Goal: Transaction & Acquisition: Purchase product/service

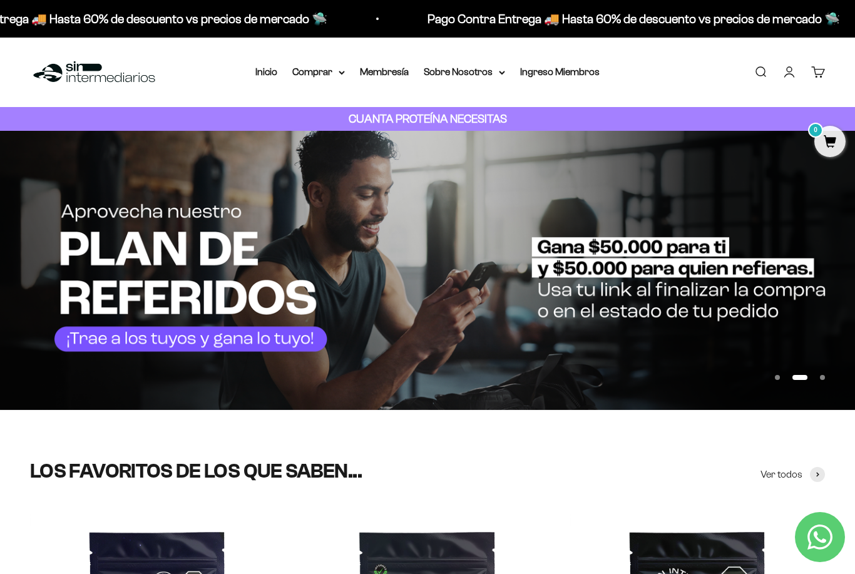
click at [797, 70] on link "Iniciar sesión" at bounding box center [790, 72] width 14 height 14
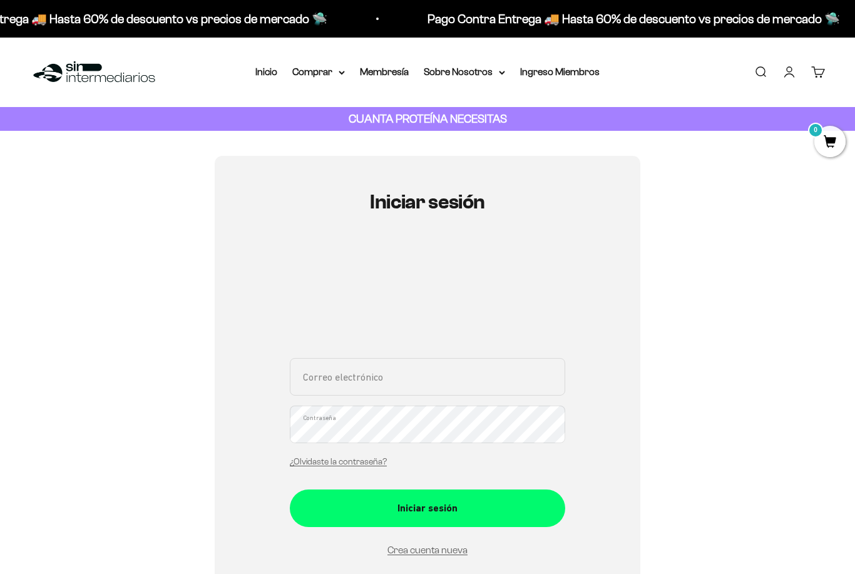
scroll to position [202, 0]
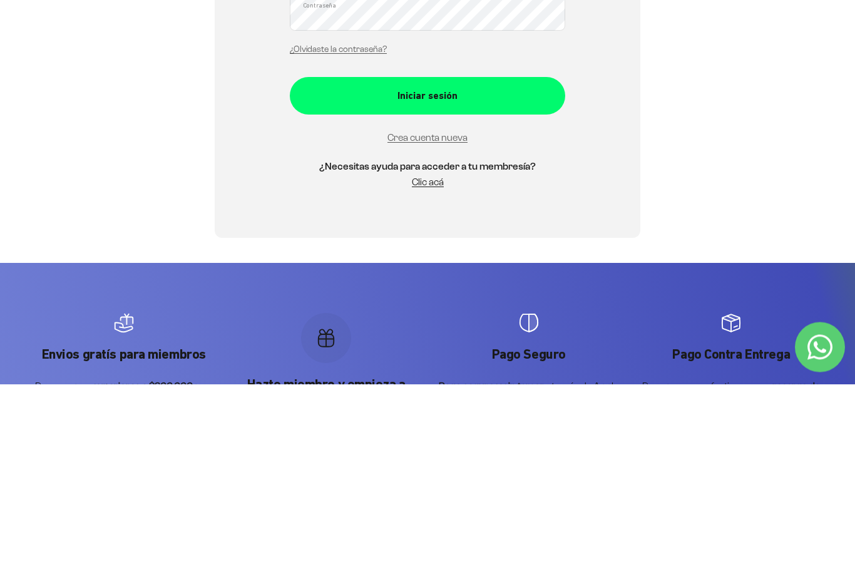
type input "[EMAIL_ADDRESS][DOMAIN_NAME]"
click at [428, 285] on button "Iniciar sesión" at bounding box center [428, 286] width 276 height 38
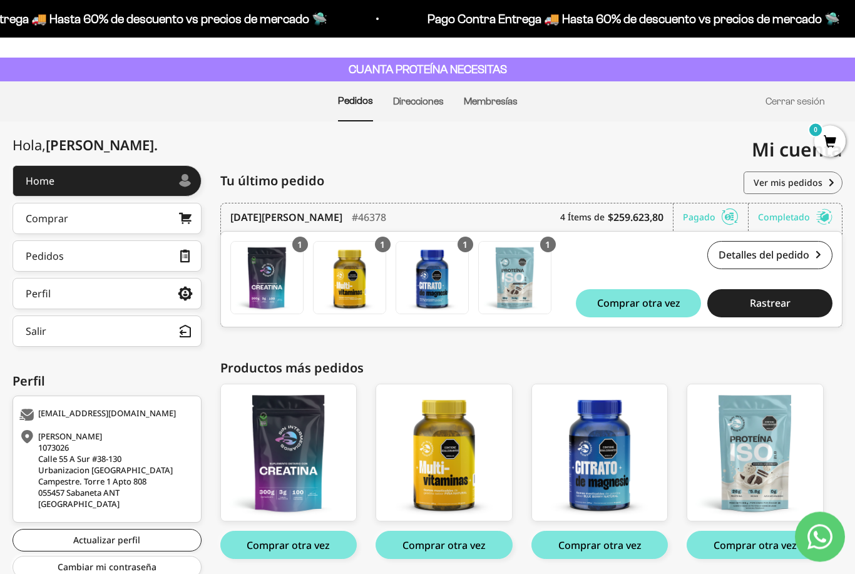
scroll to position [49, 0]
click at [539, 242] on img at bounding box center [515, 278] width 72 height 72
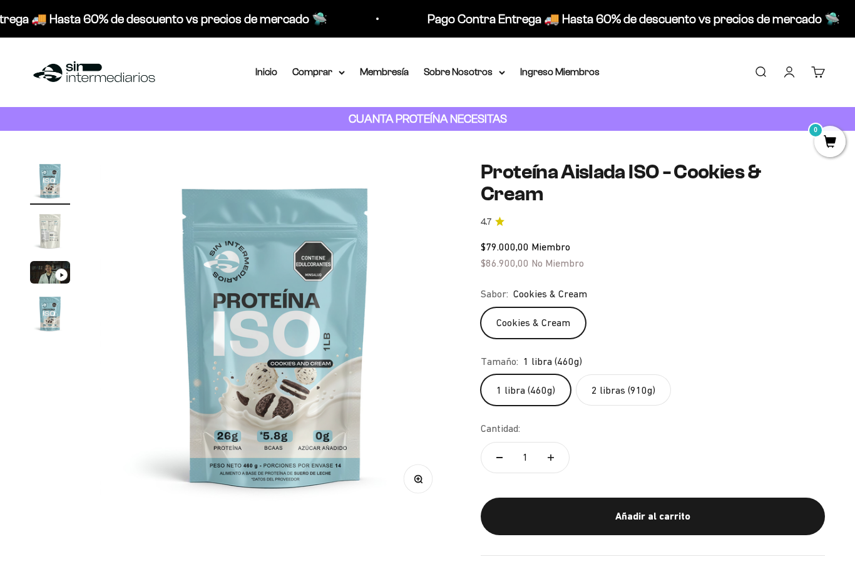
click at [329, 74] on summary "Comprar" at bounding box center [318, 72] width 53 height 16
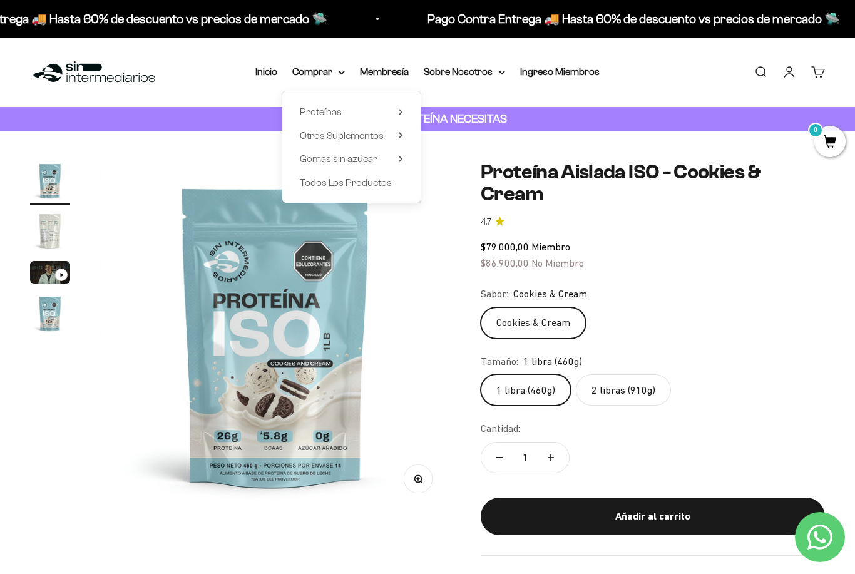
click at [795, 76] on link "Cuenta" at bounding box center [790, 72] width 14 height 14
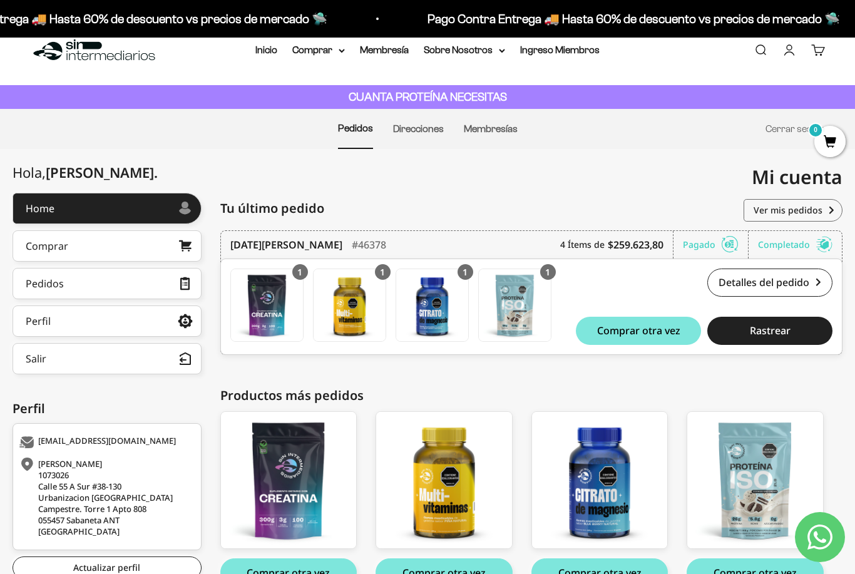
scroll to position [54, 0]
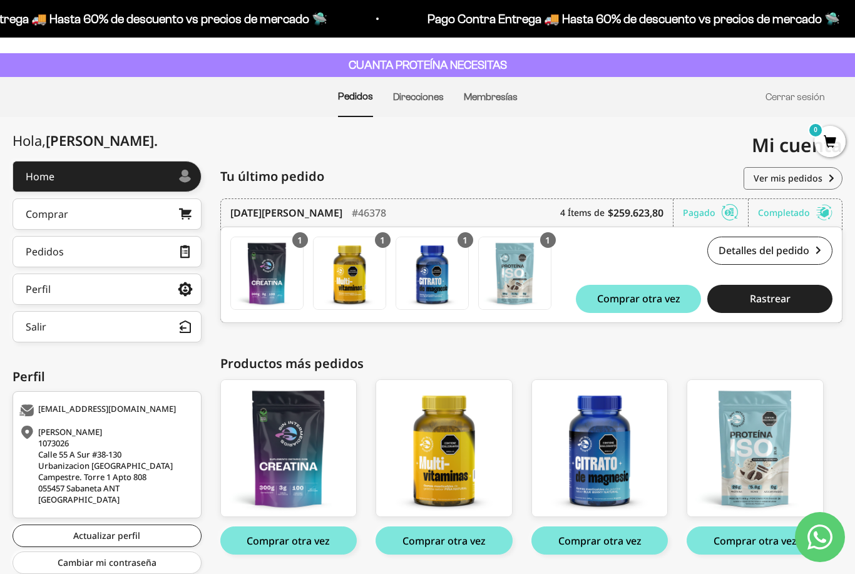
click at [457, 542] on button "Comprar otra vez" at bounding box center [444, 541] width 137 height 28
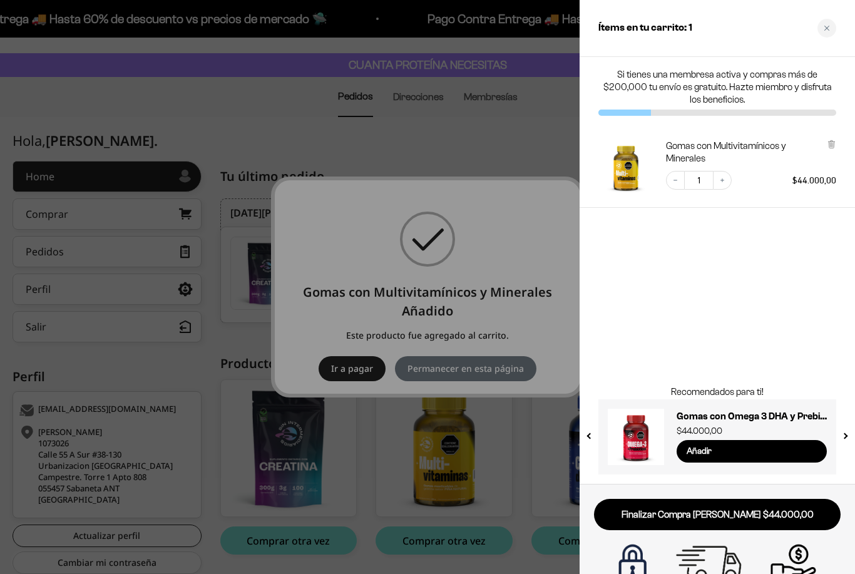
click at [452, 482] on div at bounding box center [427, 287] width 855 height 574
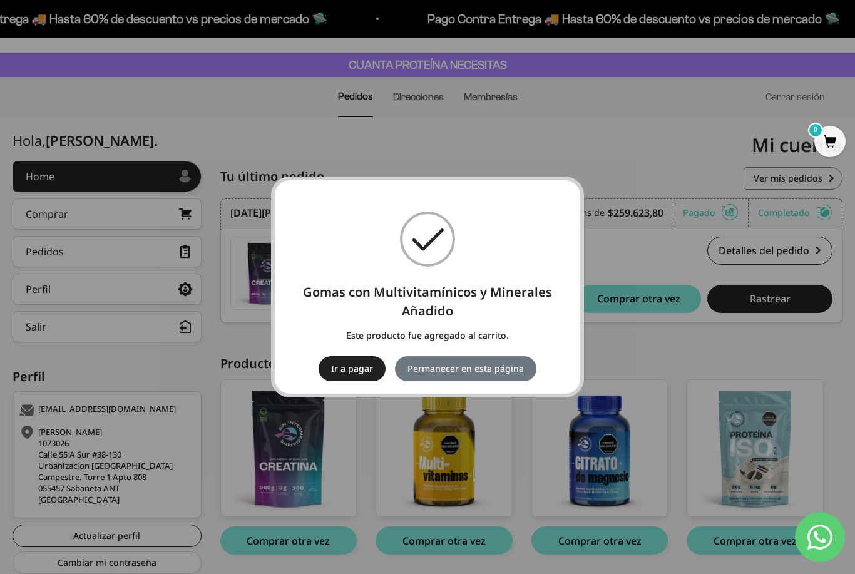
click at [602, 543] on div "× Gomas con Multivitamínicos y Minerales Añadido Este producto fue agregado al …" at bounding box center [427, 287] width 855 height 574
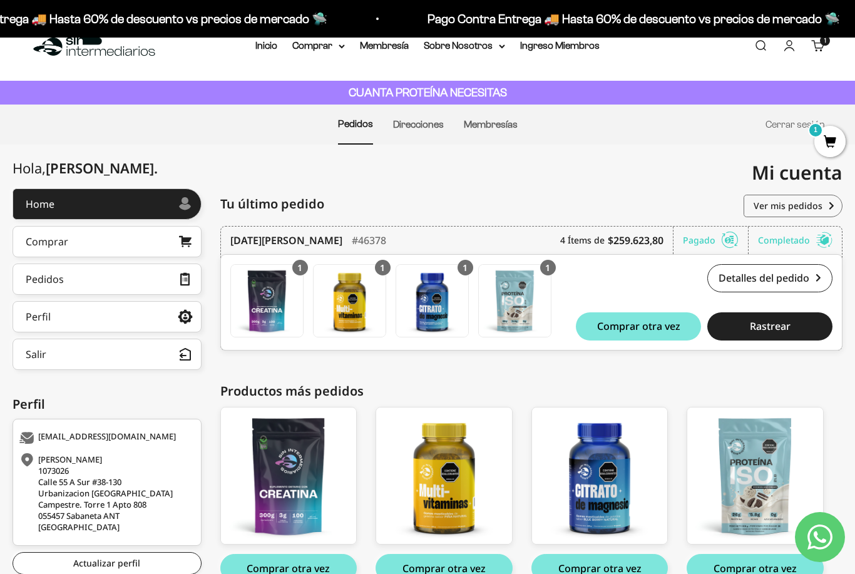
scroll to position [54, 0]
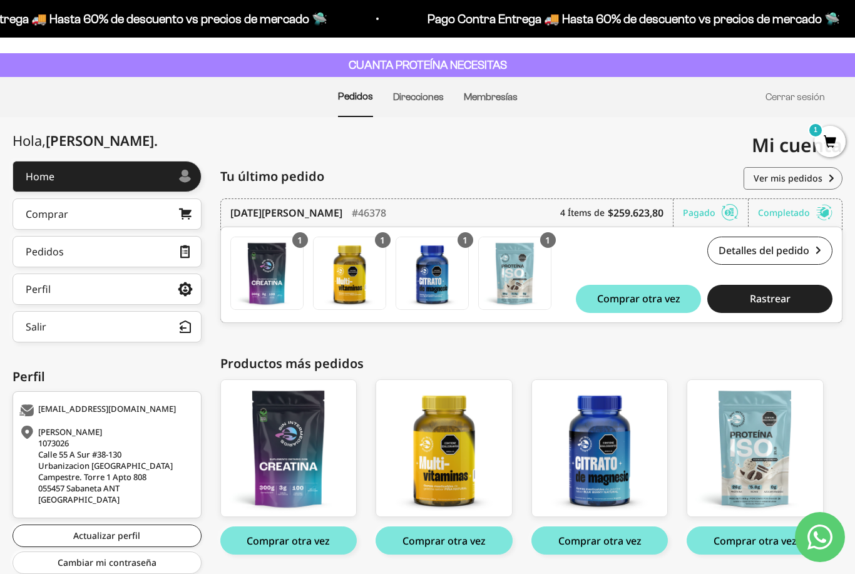
click at [611, 540] on button "Comprar otra vez" at bounding box center [600, 541] width 137 height 28
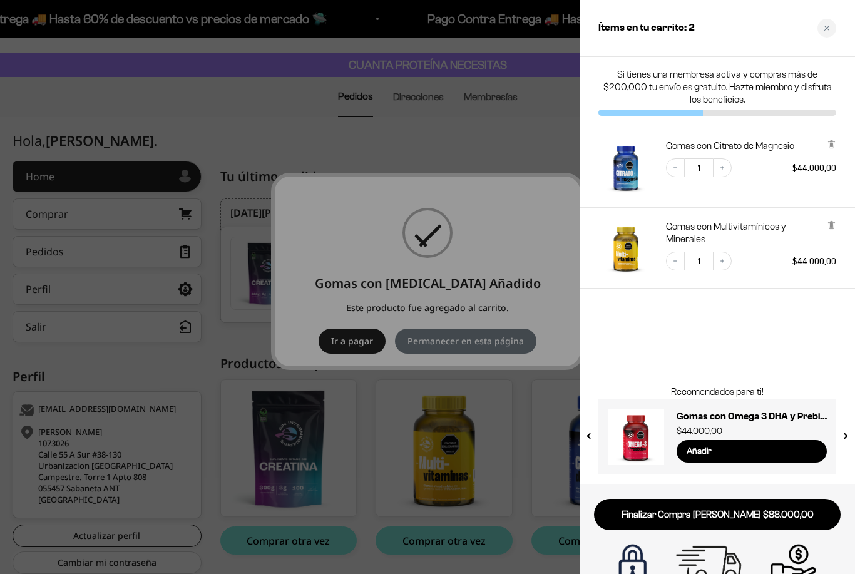
click at [458, 363] on div at bounding box center [427, 287] width 855 height 574
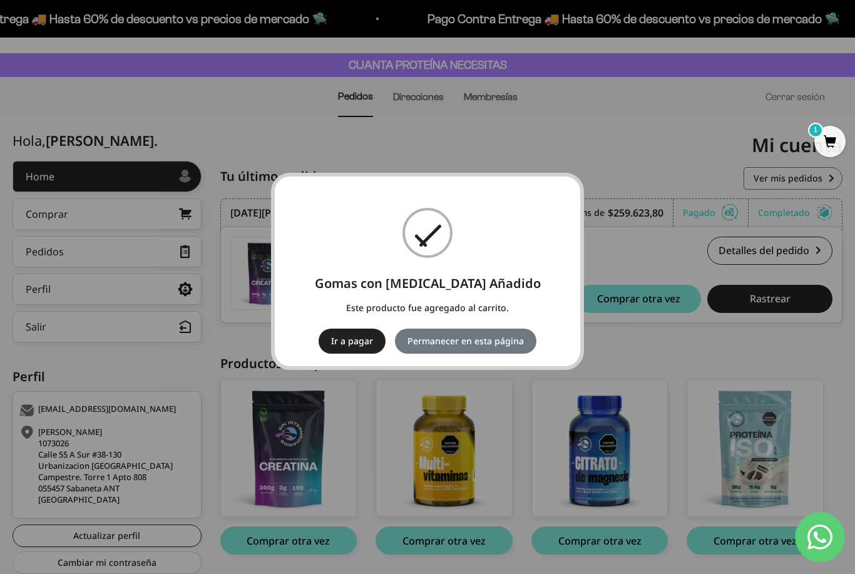
click at [493, 354] on button "Permanecer en esta página" at bounding box center [466, 341] width 142 height 25
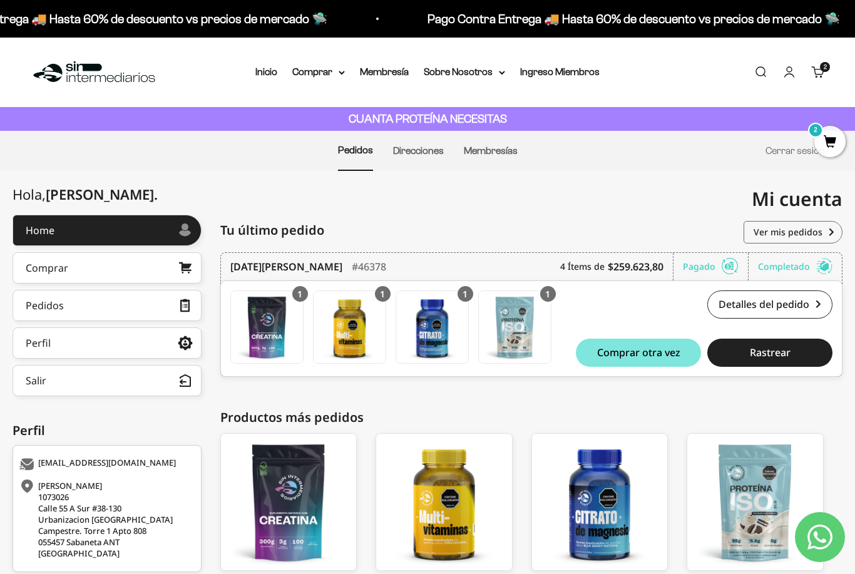
scroll to position [54, 0]
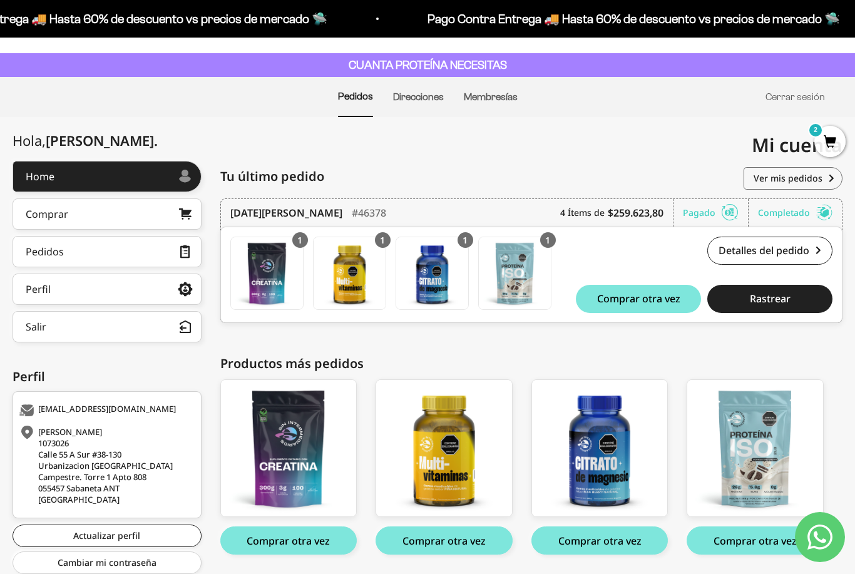
click at [303, 547] on button "Comprar otra vez" at bounding box center [288, 541] width 137 height 28
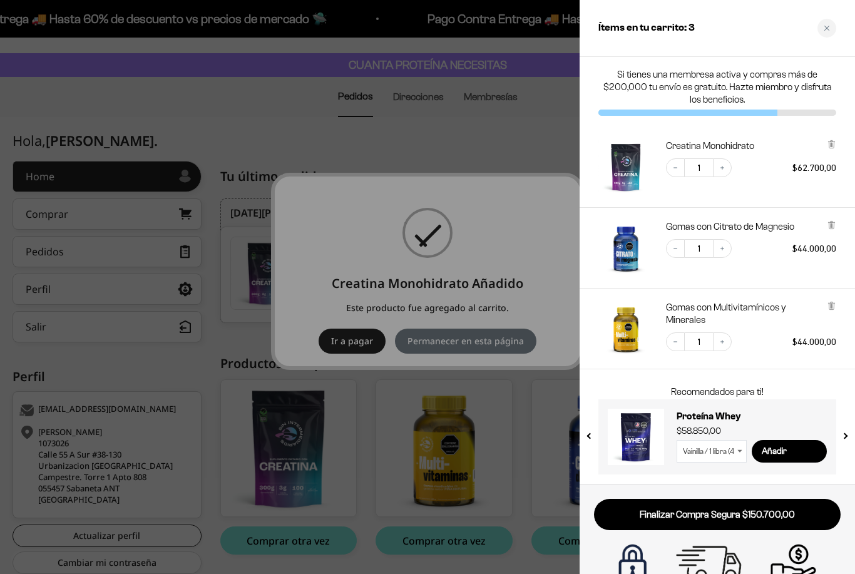
click at [465, 356] on div at bounding box center [427, 287] width 855 height 574
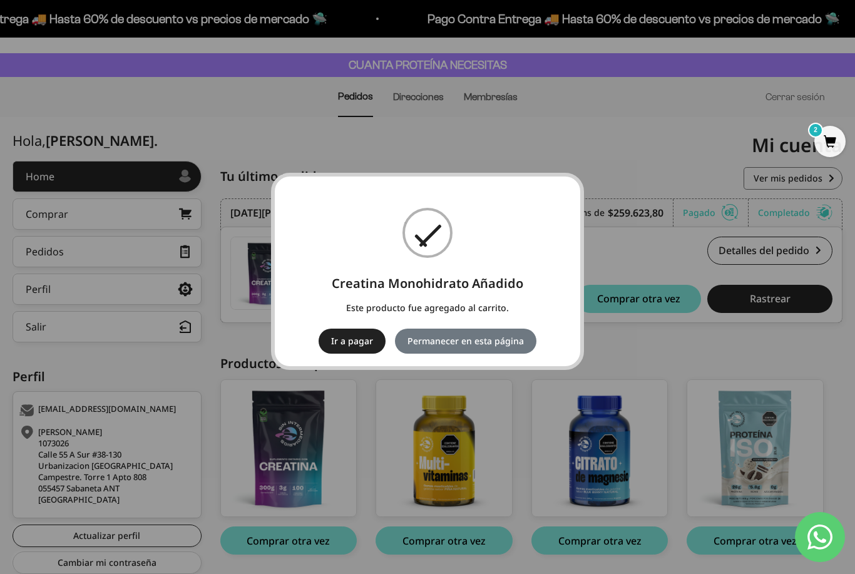
click at [440, 354] on button "Permanecer en esta página" at bounding box center [466, 341] width 142 height 25
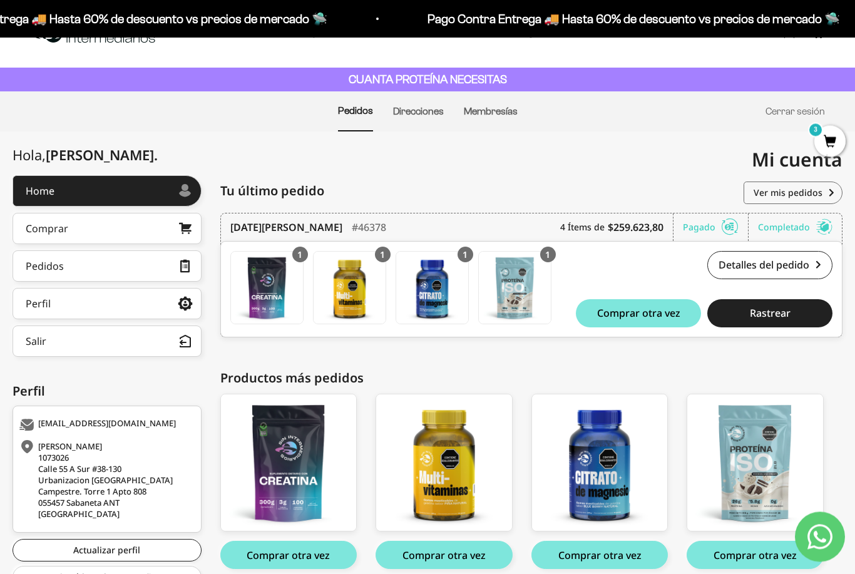
scroll to position [54, 0]
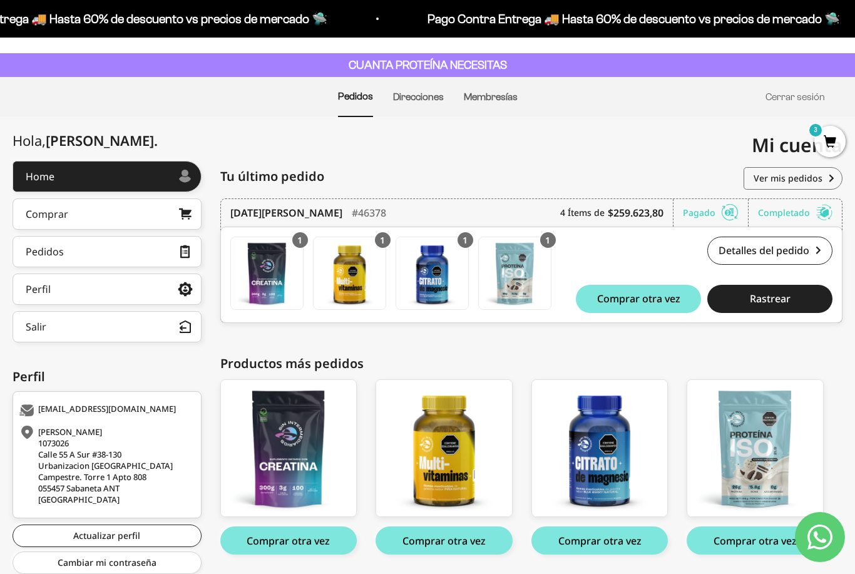
click at [839, 143] on span "3" at bounding box center [830, 141] width 31 height 31
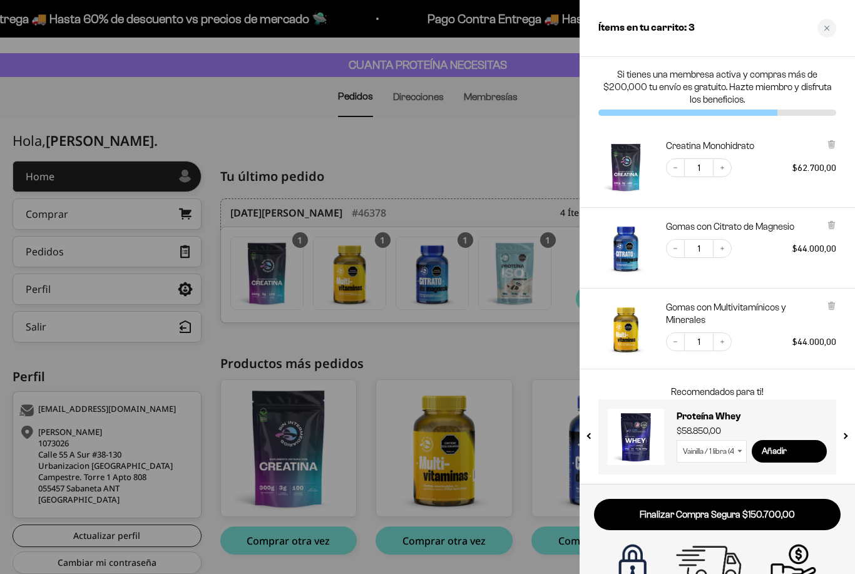
click at [803, 513] on link "Finalizar Compra Segura $150.700,00" at bounding box center [717, 515] width 247 height 32
